Goal: Task Accomplishment & Management: Use online tool/utility

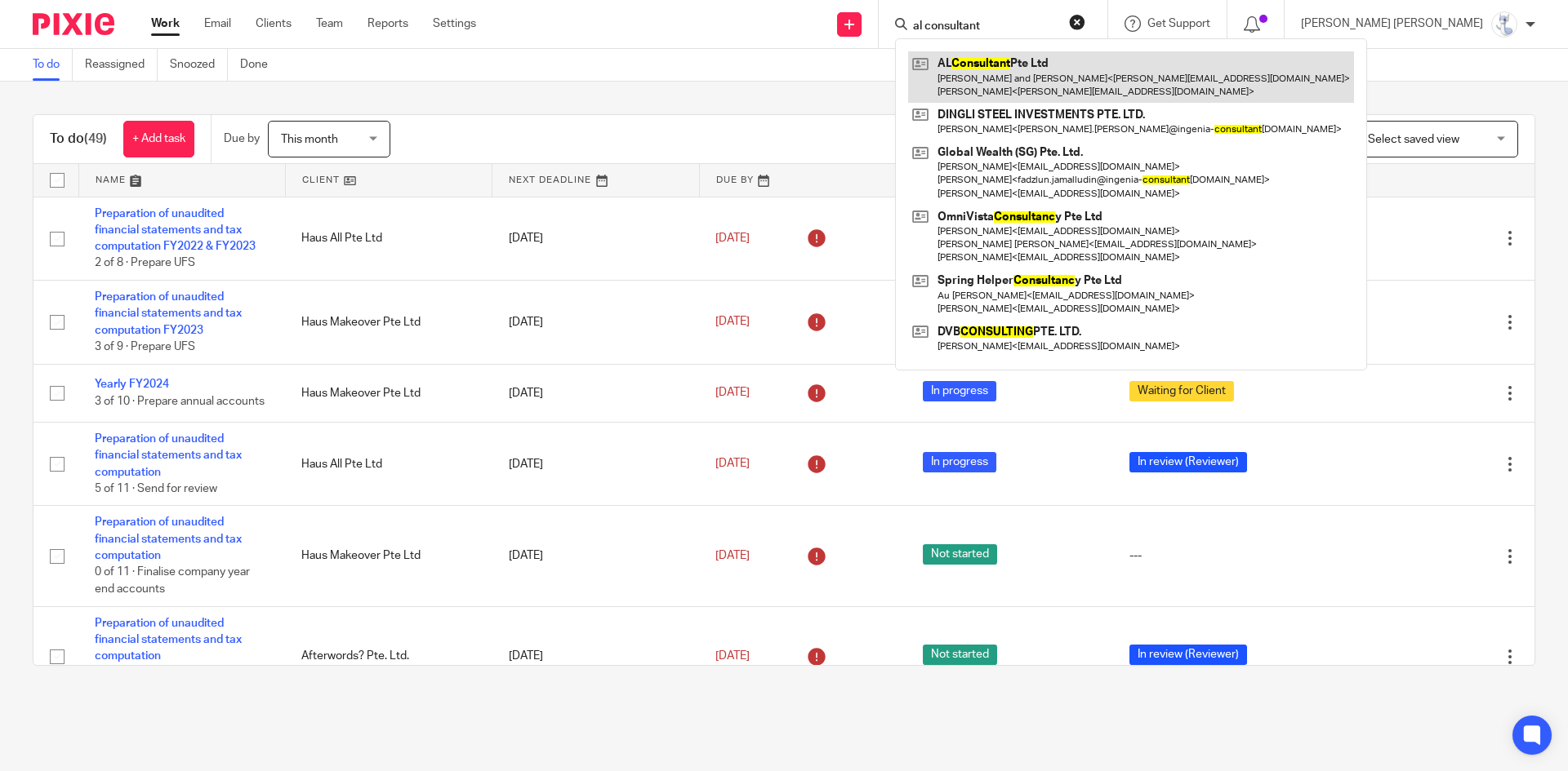
type input "al consultant"
click at [1103, 58] on link at bounding box center [1130, 77] width 446 height 51
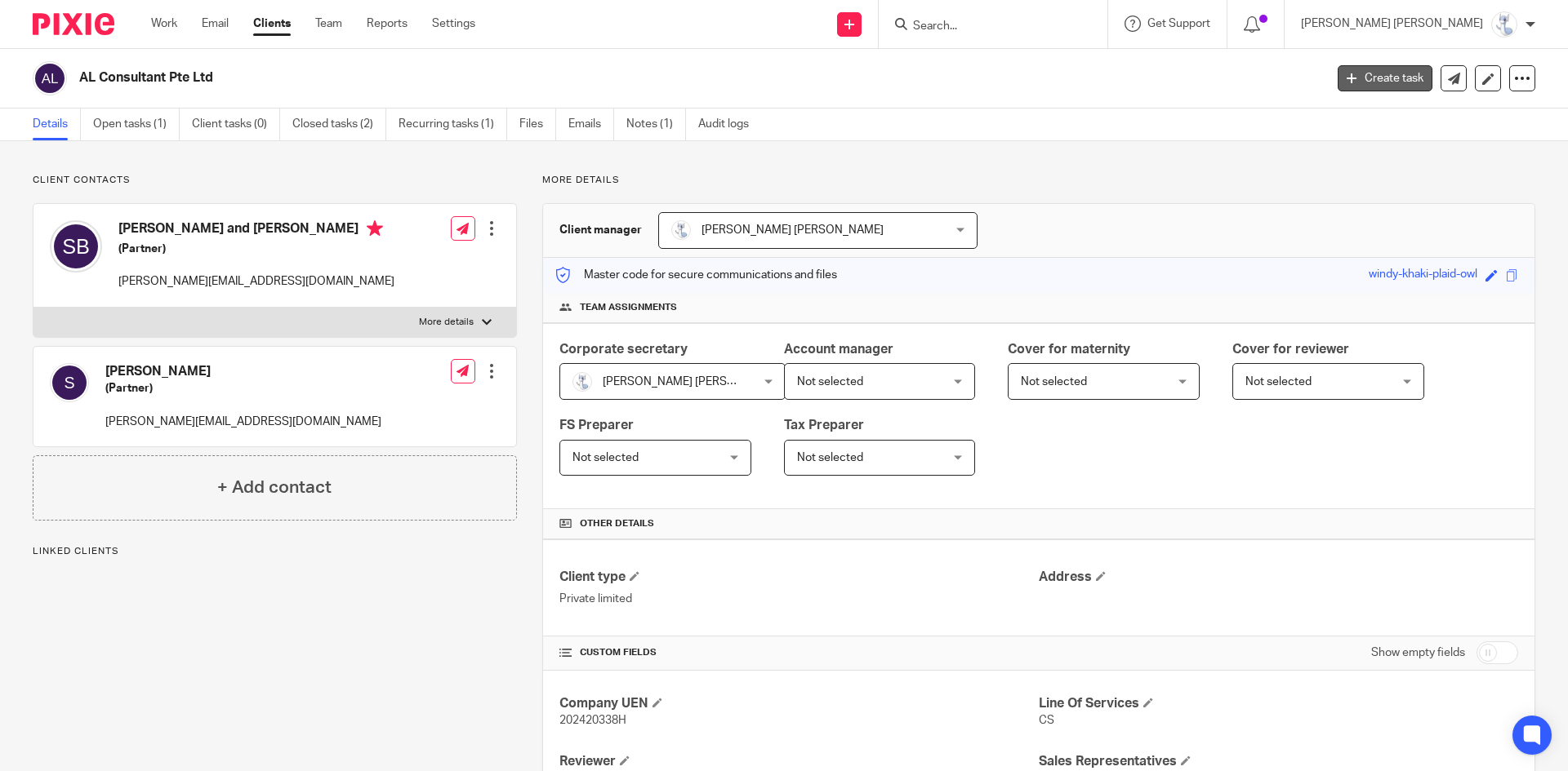
click at [1352, 81] on link "Create task" at bounding box center [1384, 78] width 95 height 26
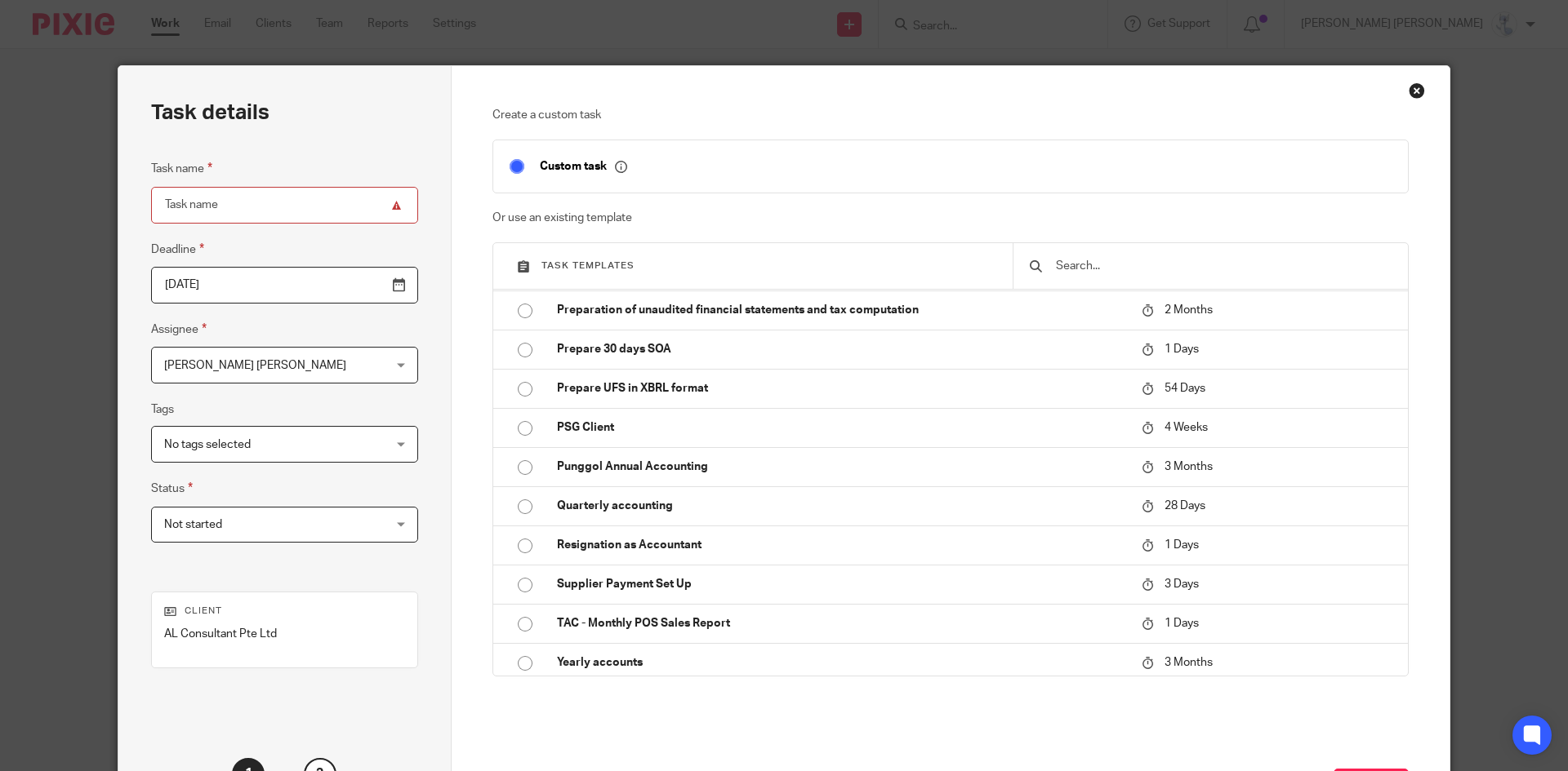
scroll to position [1808, 0]
